Goal: Task Accomplishment & Management: Use online tool/utility

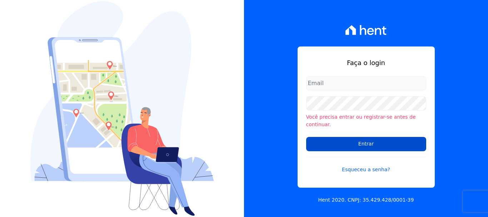
click at [406, 141] on input "Entrar" at bounding box center [366, 144] width 120 height 14
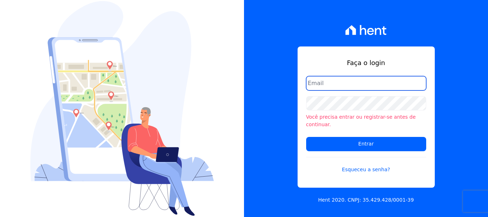
type input "[EMAIL_ADDRESS][DOMAIN_NAME]"
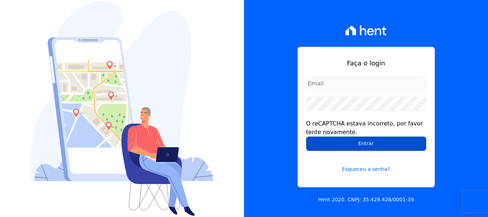
type input "[EMAIL_ADDRESS][DOMAIN_NAME]"
click at [369, 148] on input "Entrar" at bounding box center [366, 143] width 120 height 14
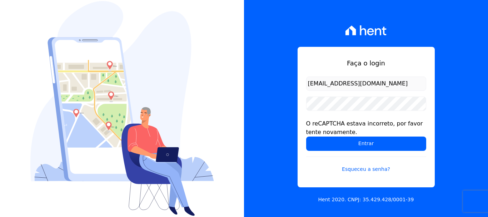
click at [343, 134] on div "O reCAPTCHA estava incorreto, por favor tente novamente." at bounding box center [366, 127] width 120 height 17
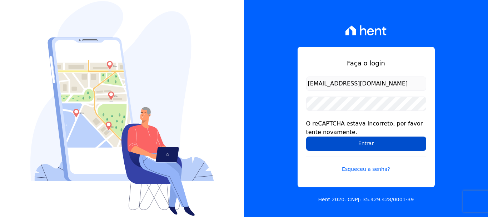
click at [348, 145] on input "Entrar" at bounding box center [366, 143] width 120 height 14
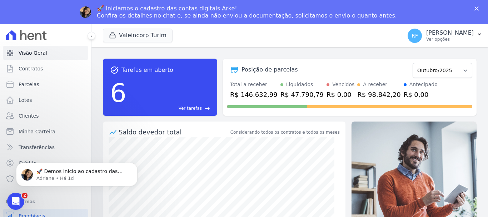
click at [475, 8] on icon "Fechar" at bounding box center [476, 8] width 4 height 4
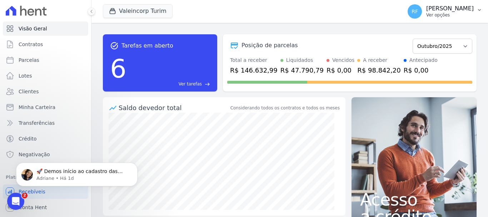
click at [455, 13] on p "Ver opções" at bounding box center [450, 15] width 48 height 6
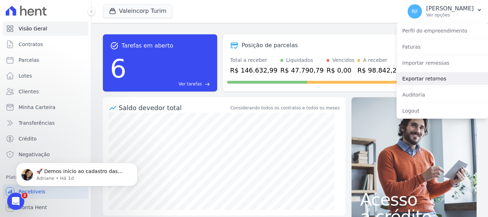
click at [438, 79] on link "Exportar retornos" at bounding box center [442, 78] width 91 height 13
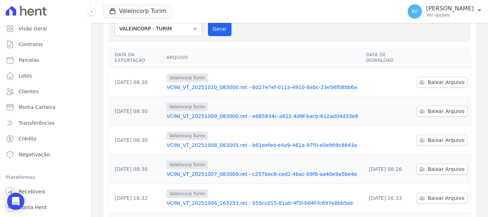
scroll to position [143, 0]
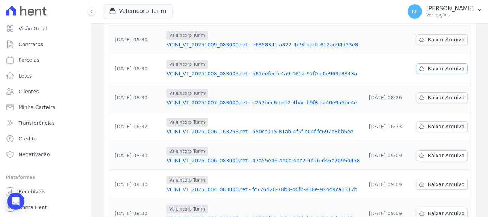
click at [436, 65] on span "Baixar Arquivo" at bounding box center [446, 68] width 37 height 7
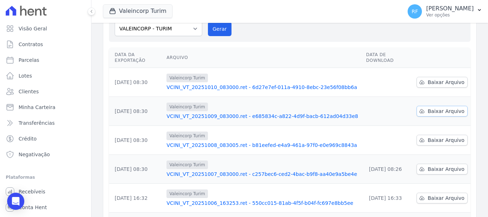
click at [432, 108] on span "Baixar Arquivo" at bounding box center [446, 111] width 37 height 7
click at [442, 79] on span "Baixar Arquivo" at bounding box center [446, 82] width 37 height 7
